Goal: Task Accomplishment & Management: Use online tool/utility

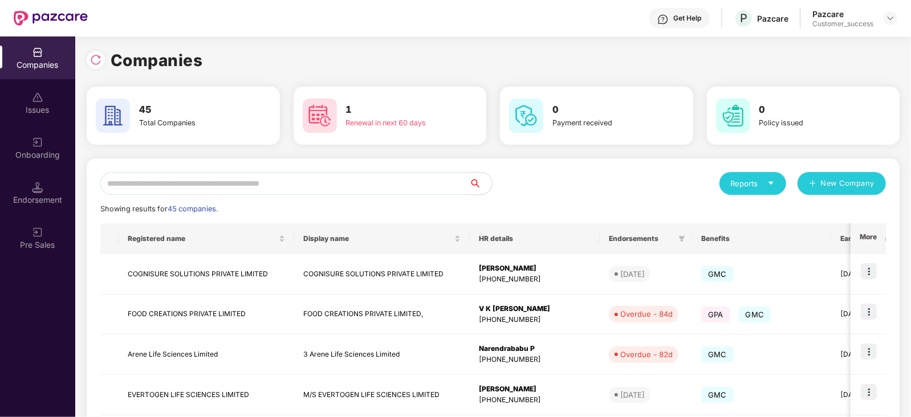
click at [182, 181] on input "text" at bounding box center [284, 183] width 369 height 23
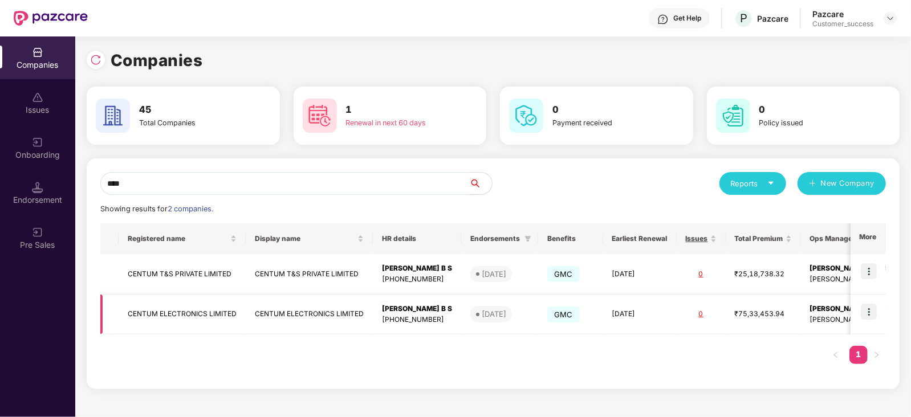
type input "****"
click at [873, 313] on img at bounding box center [869, 312] width 16 height 16
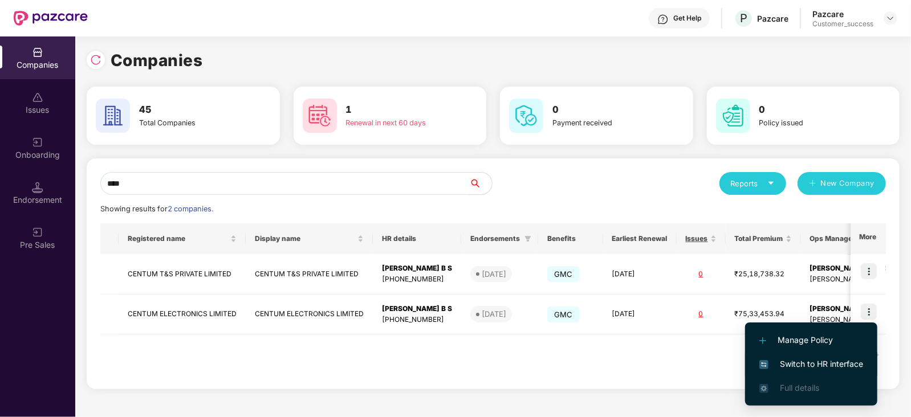
click at [834, 358] on span "Switch to HR interface" at bounding box center [811, 364] width 104 height 13
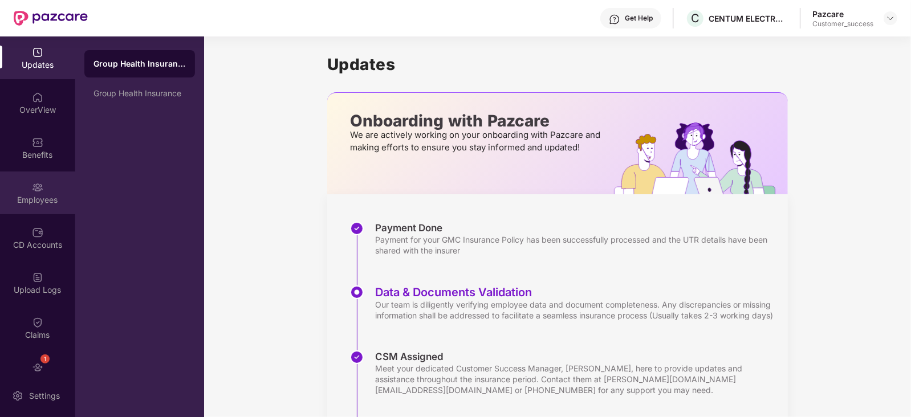
click at [26, 190] on div "Employees" at bounding box center [37, 193] width 75 height 43
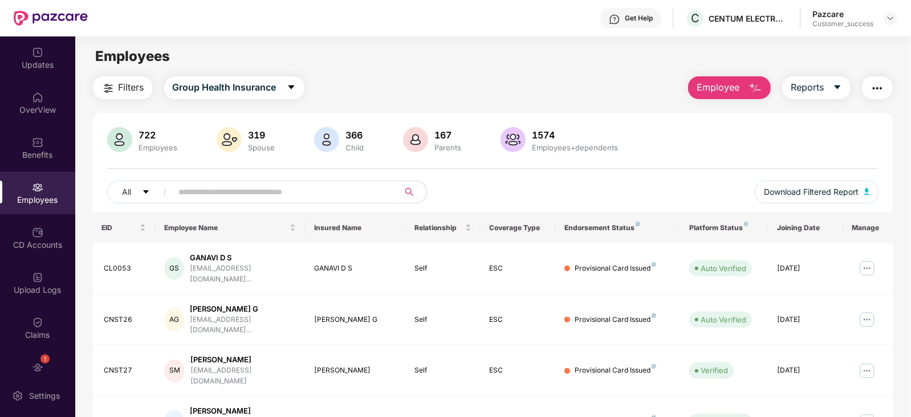
click at [201, 189] on input "text" at bounding box center [281, 192] width 205 height 17
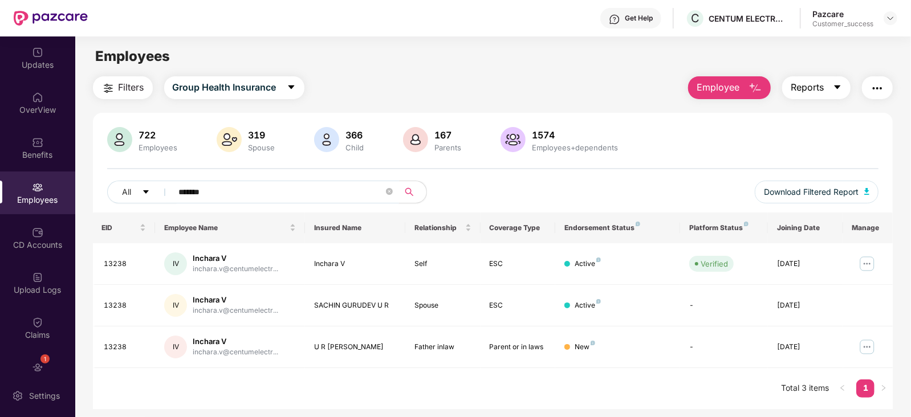
type input "*******"
click at [838, 88] on icon "caret-down" at bounding box center [837, 87] width 6 height 4
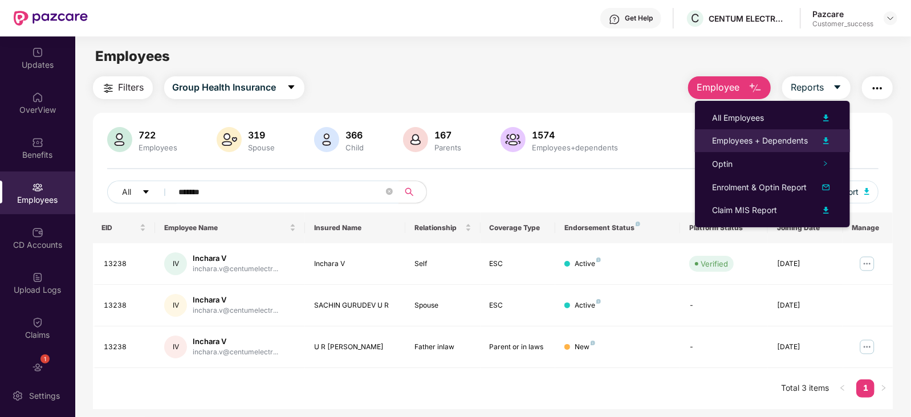
click at [828, 139] on img at bounding box center [826, 141] width 14 height 14
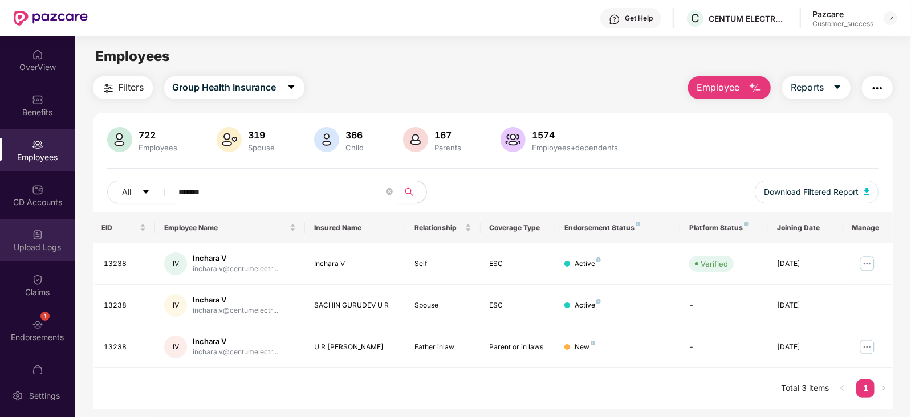
scroll to position [58, 0]
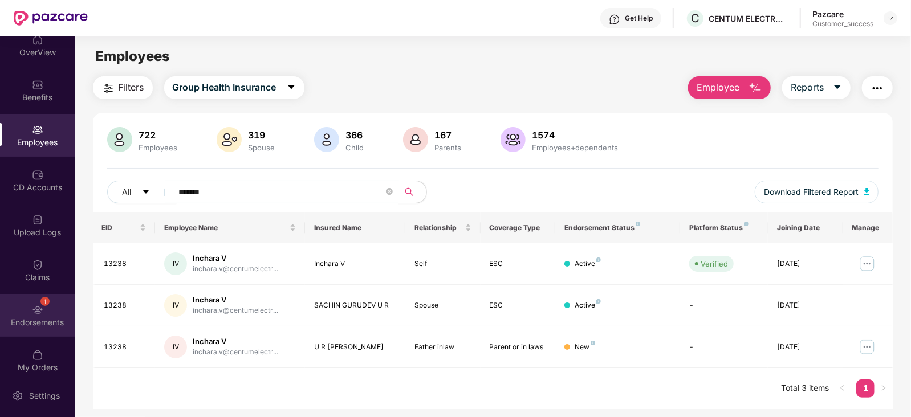
click at [38, 304] on img at bounding box center [37, 309] width 11 height 11
